Goal: Task Accomplishment & Management: Manage account settings

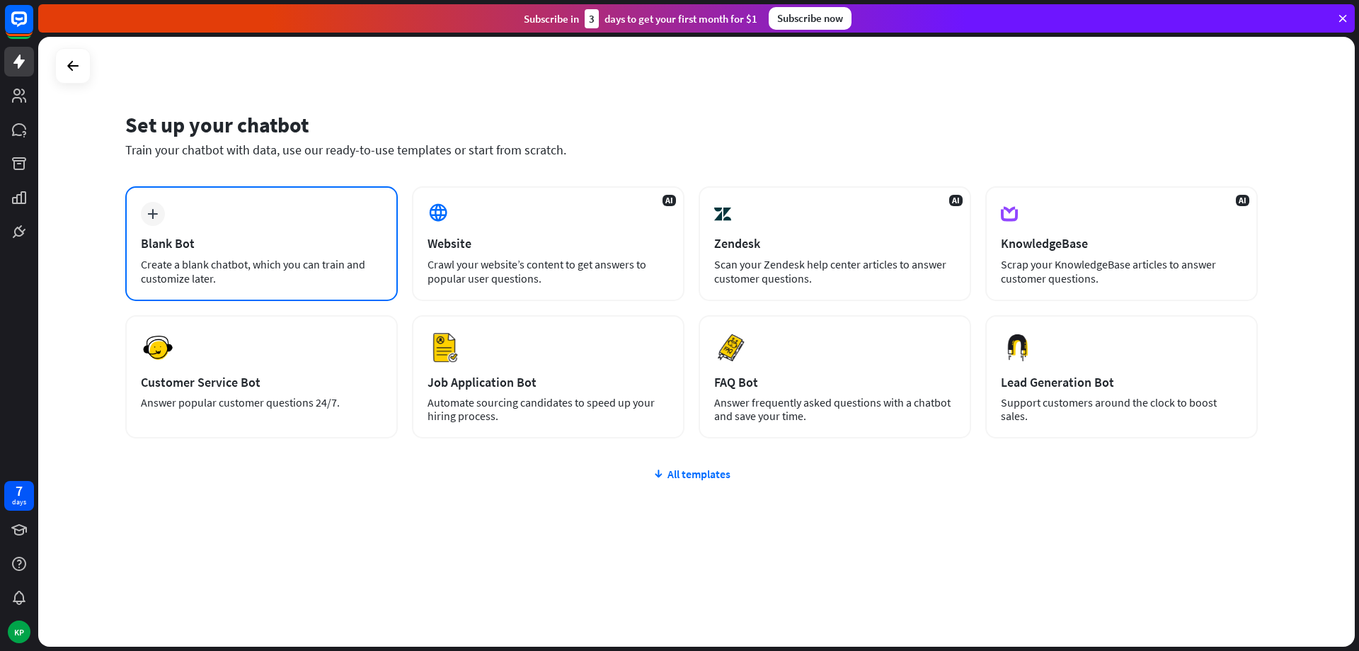
click at [211, 265] on div "Create a blank chatbot, which you can train and customize later." at bounding box center [261, 271] width 241 height 28
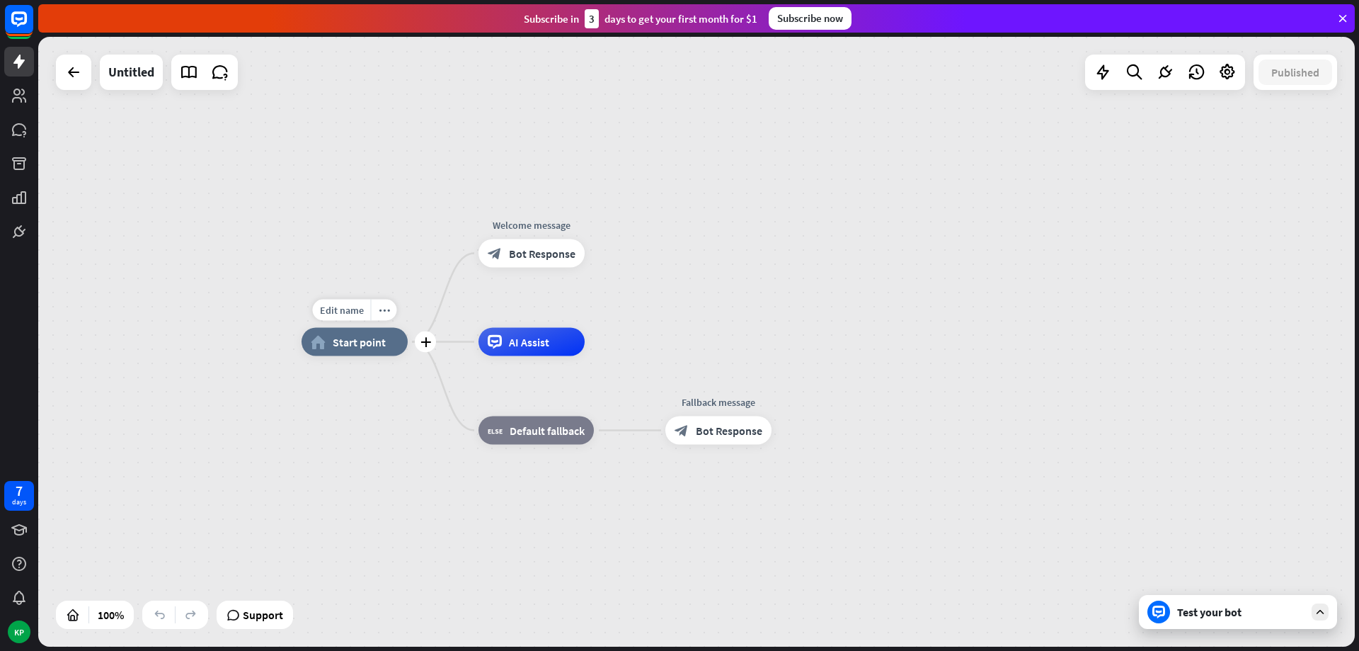
click at [357, 353] on div "home_2 Start point" at bounding box center [355, 342] width 106 height 28
click at [1339, 16] on icon at bounding box center [1343, 18] width 13 height 13
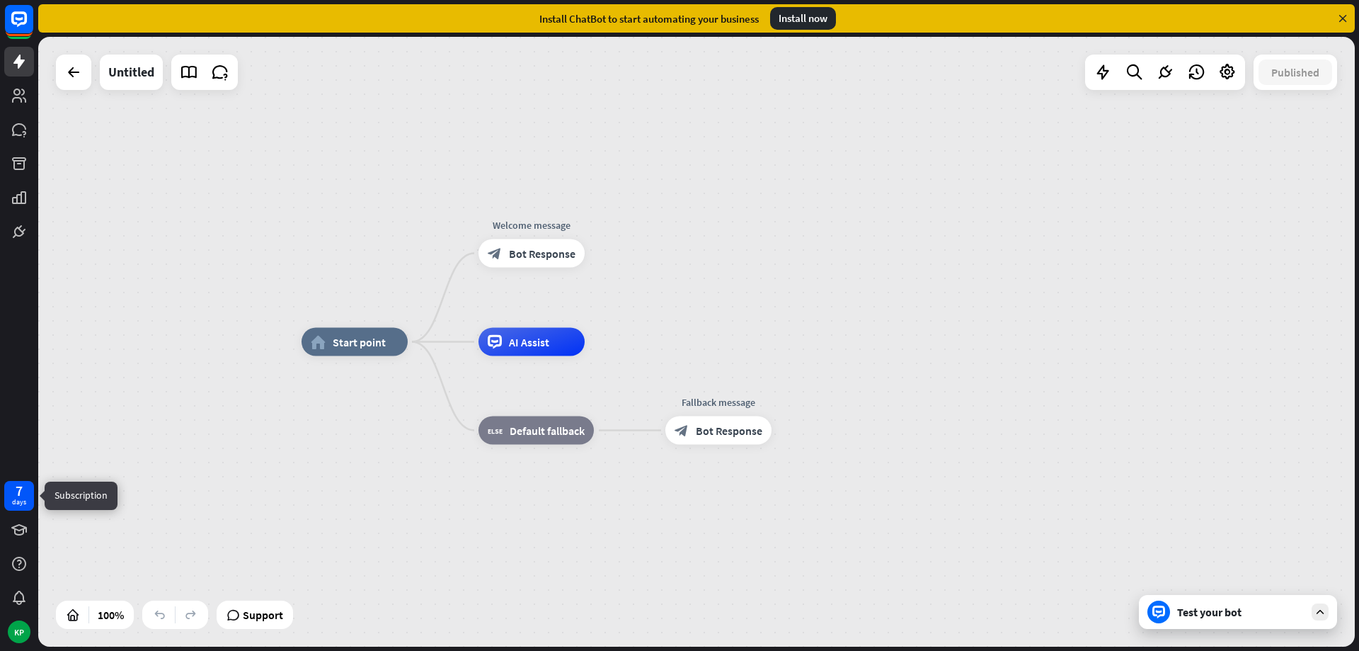
click at [18, 498] on div "days" at bounding box center [19, 502] width 14 height 10
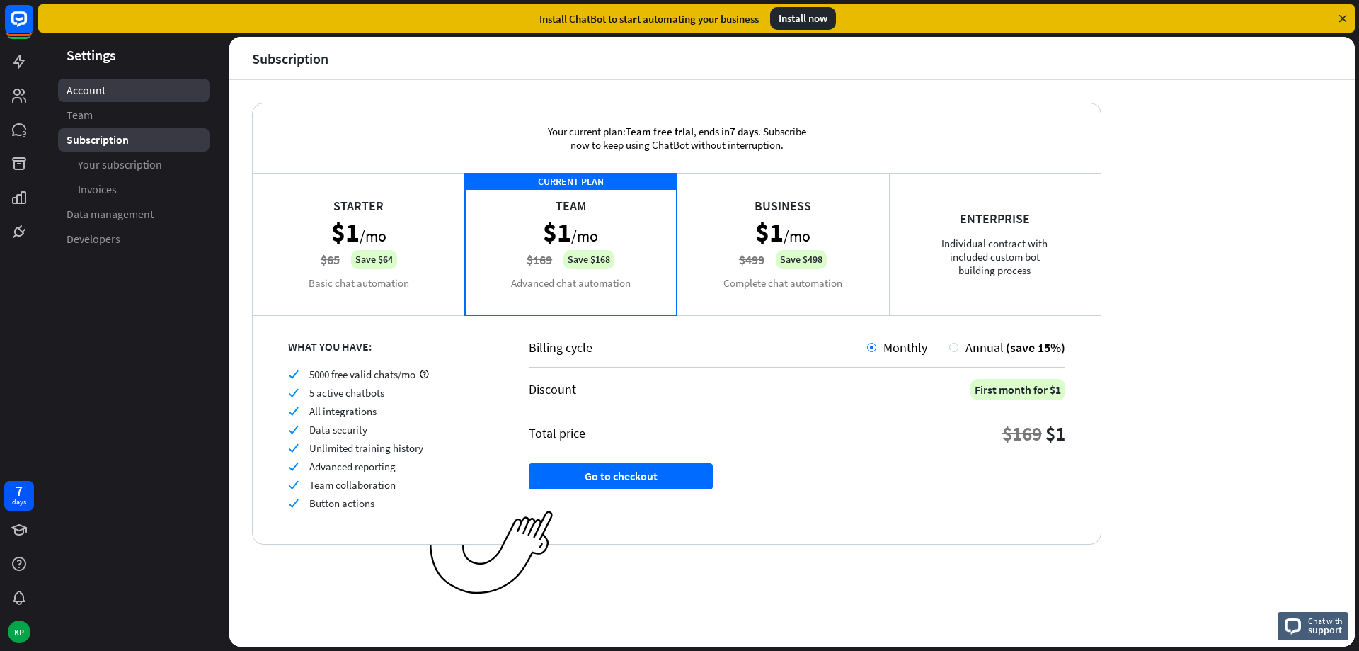
click at [101, 83] on span "Account" at bounding box center [86, 90] width 39 height 15
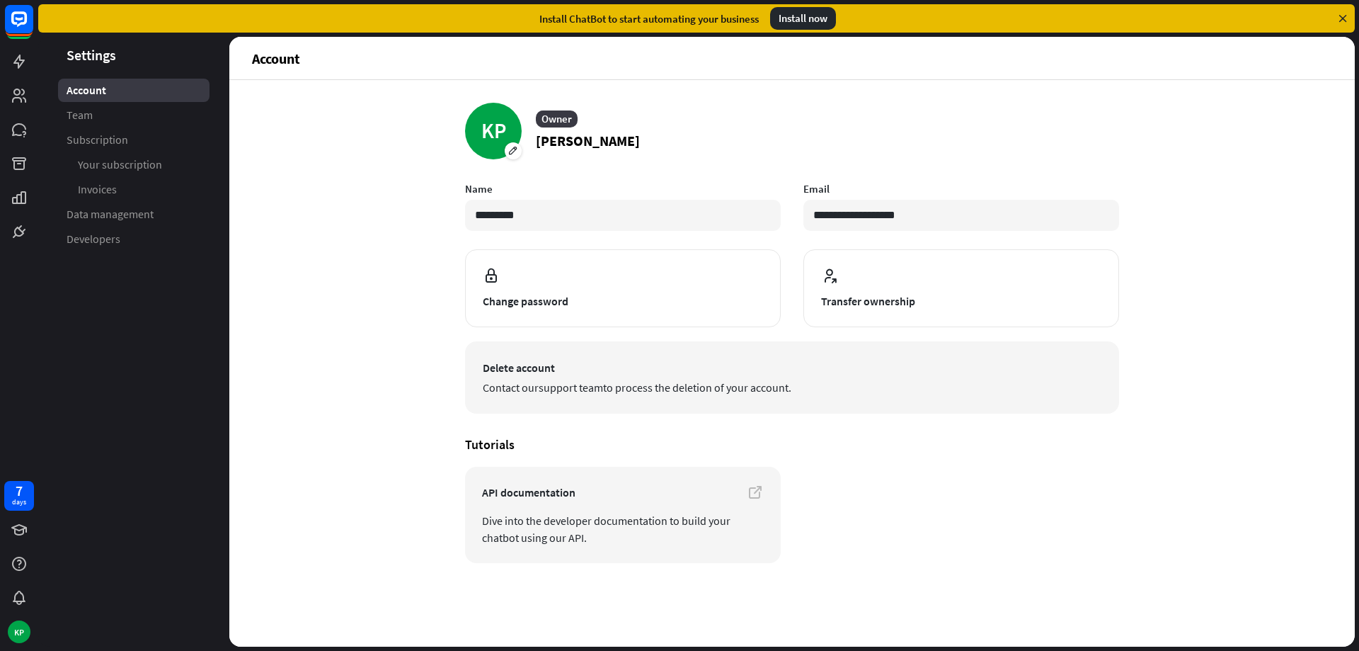
click at [531, 384] on span "Contact our support team to process the deletion of your account." at bounding box center [792, 387] width 619 height 17
click at [603, 370] on span "Delete account" at bounding box center [792, 367] width 619 height 17
